Goal: Task Accomplishment & Management: Manage account settings

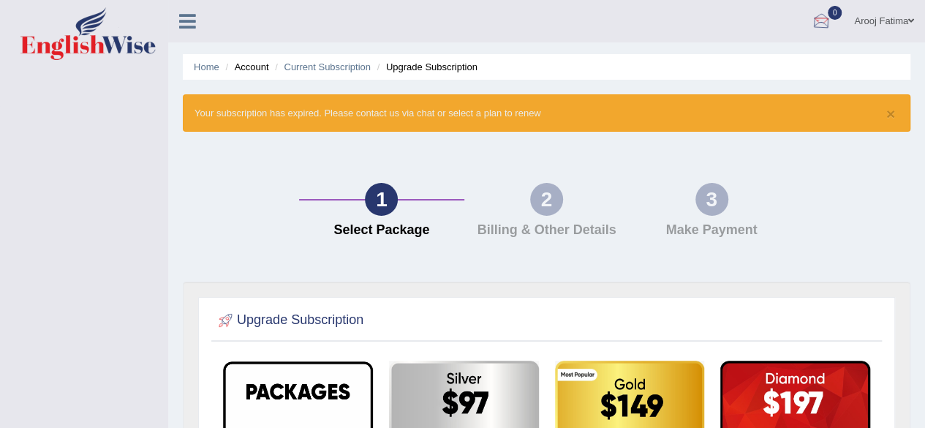
click at [818, 26] on div at bounding box center [821, 22] width 22 height 22
click at [179, 20] on icon at bounding box center [187, 21] width 17 height 19
click at [325, 69] on link "Current Subscription" at bounding box center [327, 66] width 87 height 11
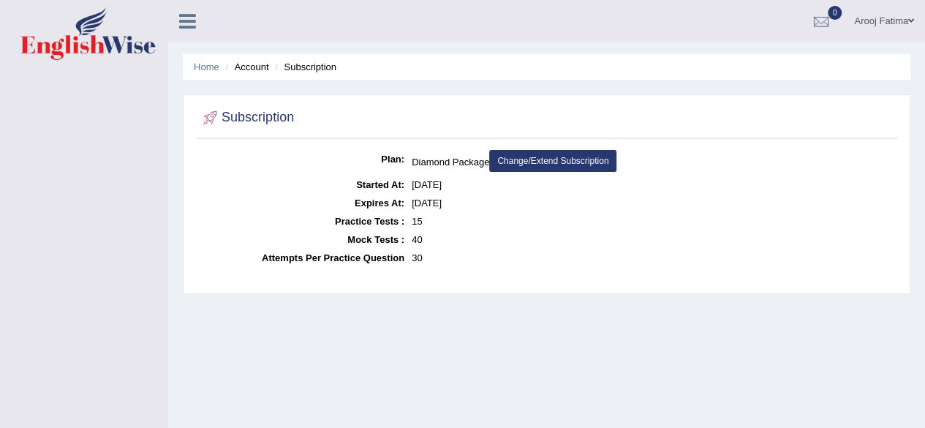
click at [550, 162] on link "Change/Extend Subscription" at bounding box center [552, 161] width 127 height 22
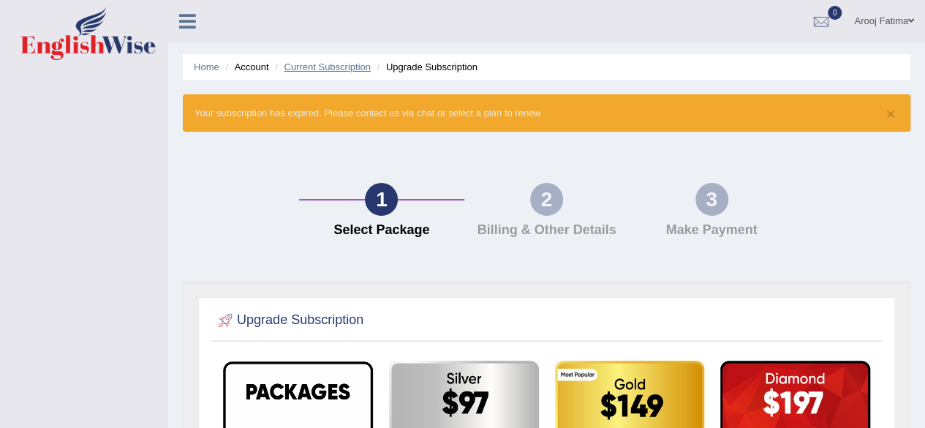
click at [328, 62] on link "Current Subscription" at bounding box center [327, 66] width 87 height 11
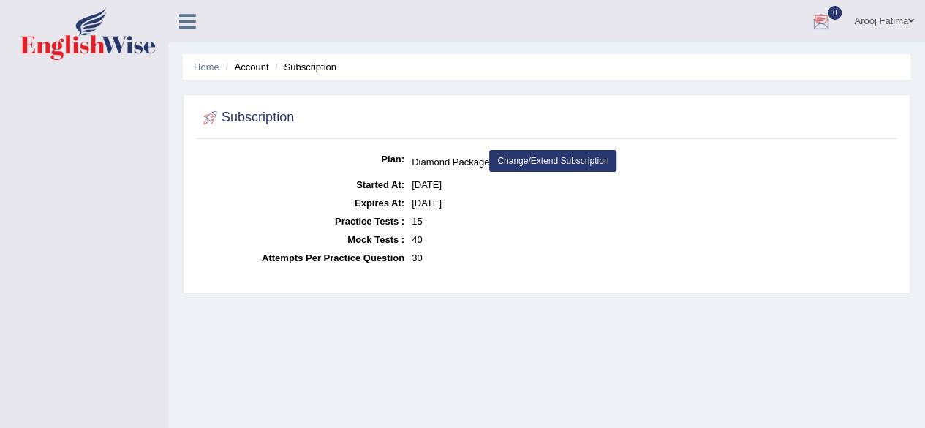
click at [817, 18] on div at bounding box center [821, 22] width 22 height 22
click at [721, 67] on strong "See All Alerts" at bounding box center [729, 62] width 65 height 12
